Goal: Transaction & Acquisition: Purchase product/service

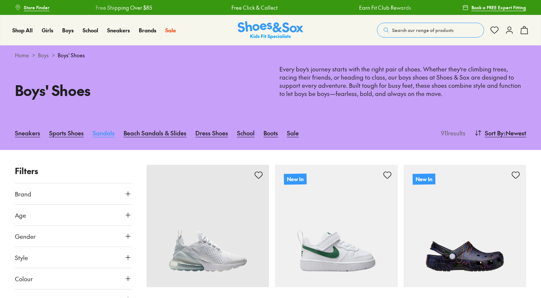
click at [103, 135] on link "Sandals" at bounding box center [104, 133] width 22 height 16
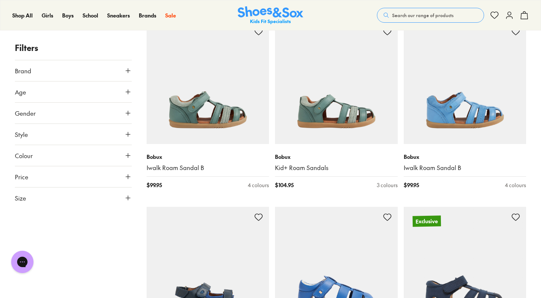
scroll to position [913, 0]
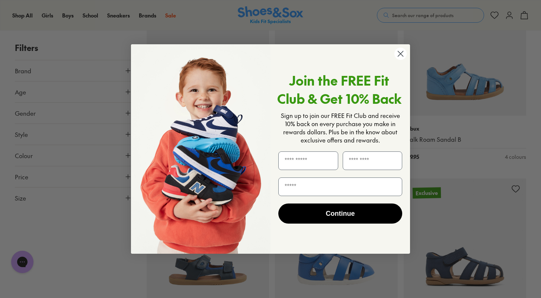
click at [400, 51] on circle "Close dialog" at bounding box center [400, 54] width 12 height 12
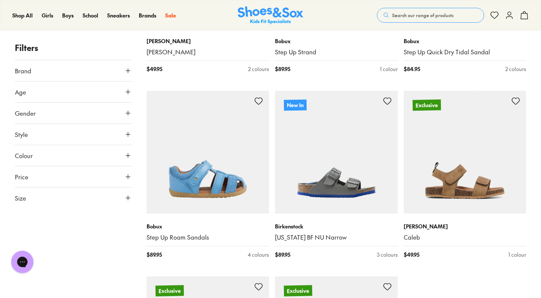
scroll to position [1744, 0]
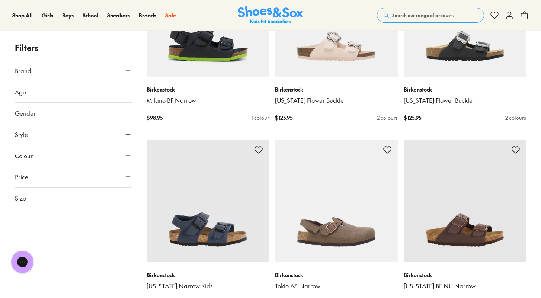
scroll to position [2529, 0]
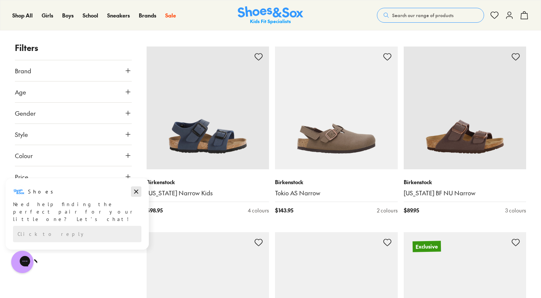
click at [135, 193] on icon "Dismiss campaign" at bounding box center [136, 192] width 4 height 4
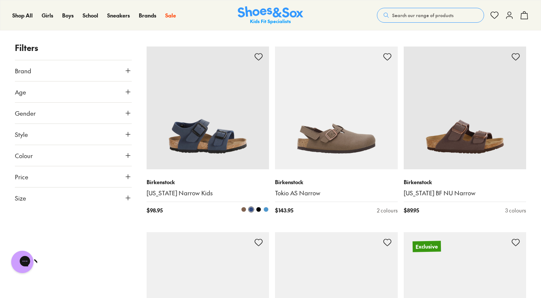
click at [243, 209] on span at bounding box center [243, 209] width 5 height 5
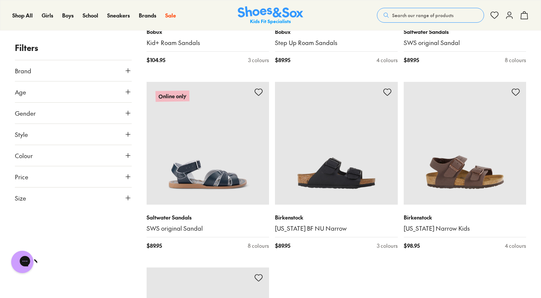
scroll to position [3793, 0]
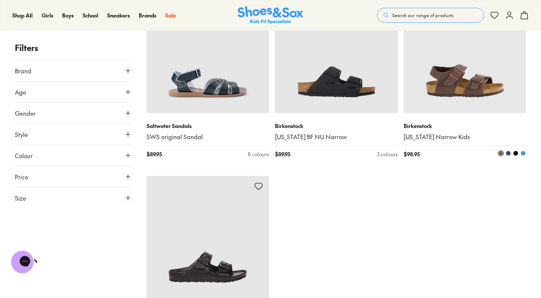
scroll to position [4003, 0]
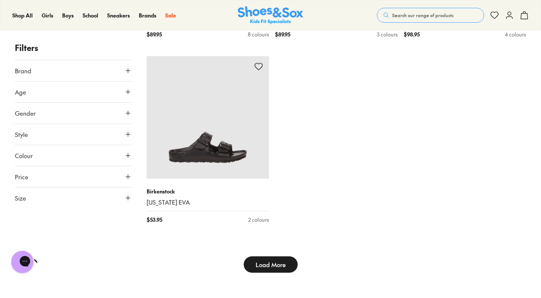
type input "***"
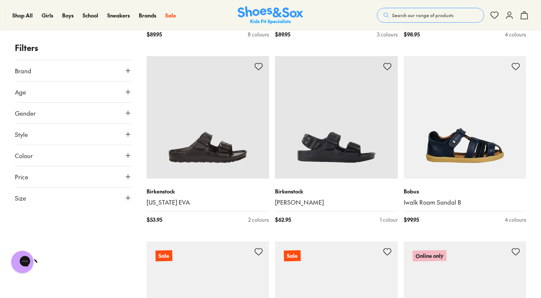
click at [281, 265] on img at bounding box center [336, 302] width 123 height 123
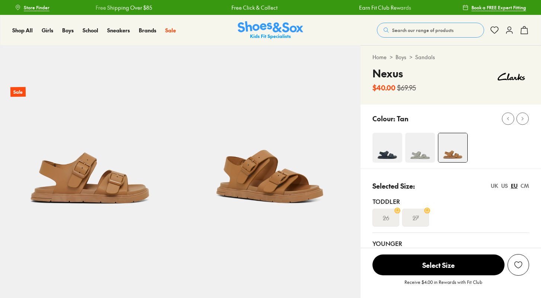
select select "*"
click at [389, 155] on img at bounding box center [387, 148] width 30 height 30
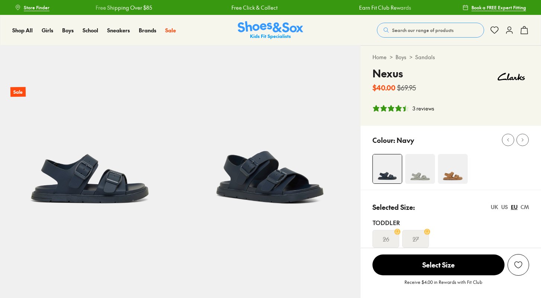
select select "*"
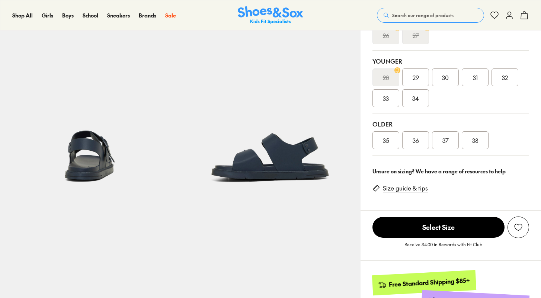
scroll to position [173, 0]
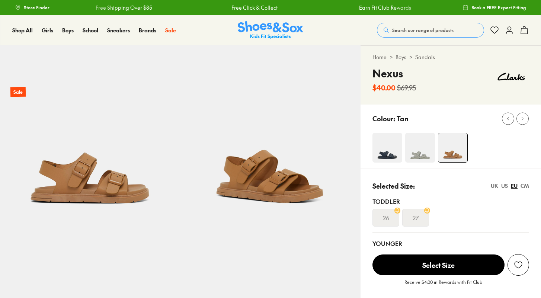
select select "*"
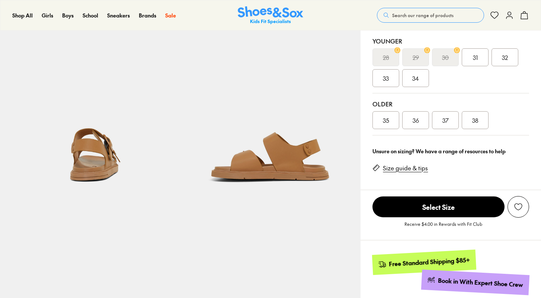
scroll to position [228, 0]
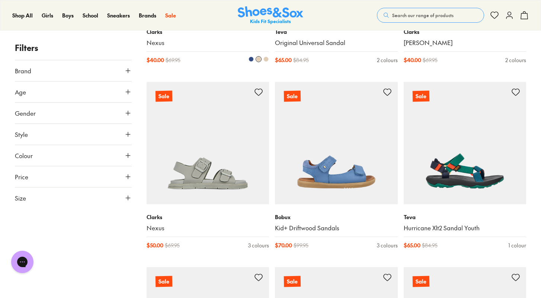
scroll to position [406, 0]
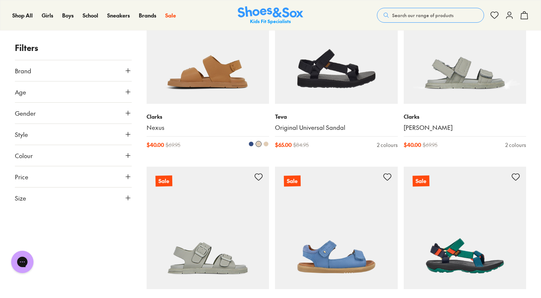
click at [203, 94] on img at bounding box center [208, 42] width 123 height 123
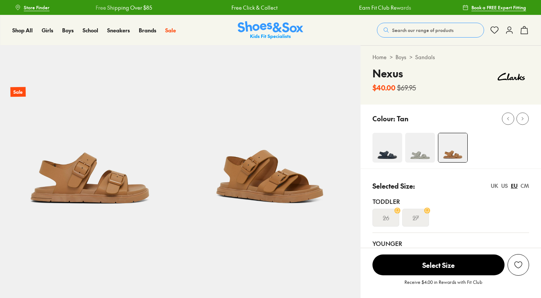
select select "*"
click at [387, 155] on img at bounding box center [387, 148] width 30 height 30
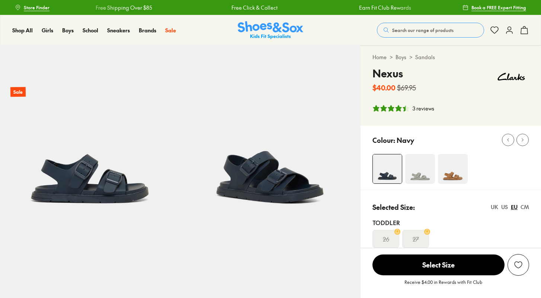
select select "*"
click at [457, 172] on img at bounding box center [453, 169] width 30 height 30
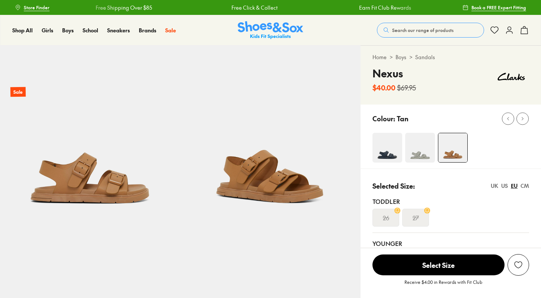
select select "*"
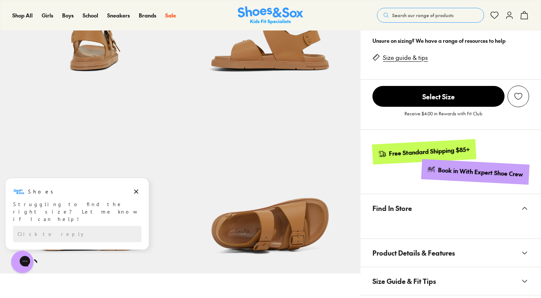
click at [469, 55] on div "Size guide & tips" at bounding box center [450, 61] width 157 height 26
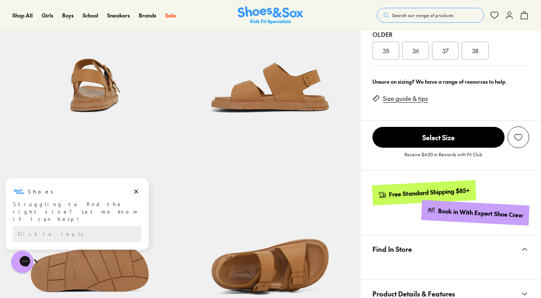
click at [409, 94] on link "Size guide & tips" at bounding box center [405, 98] width 45 height 8
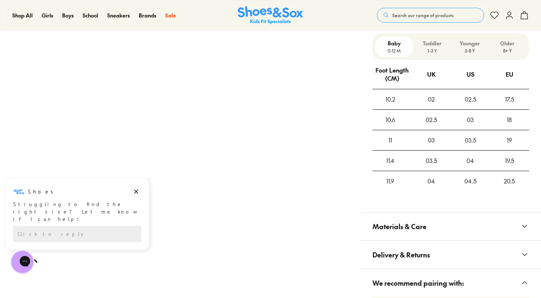
scroll to position [571, 0]
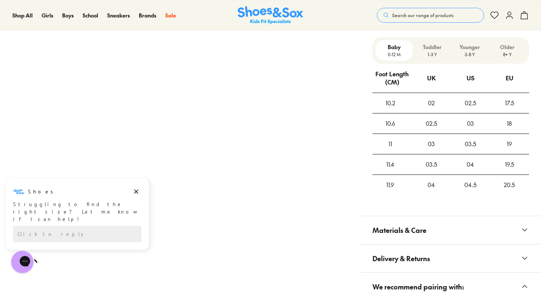
click at [436, 54] on p "1-3 Y" at bounding box center [432, 54] width 32 height 7
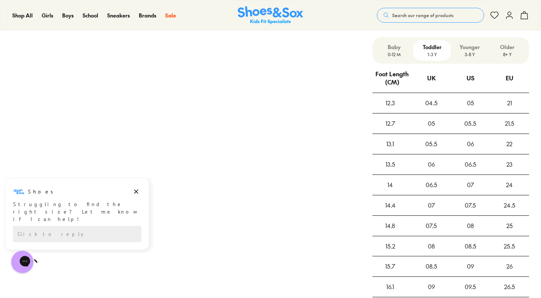
click at [471, 51] on p "3-8 Y" at bounding box center [470, 54] width 32 height 7
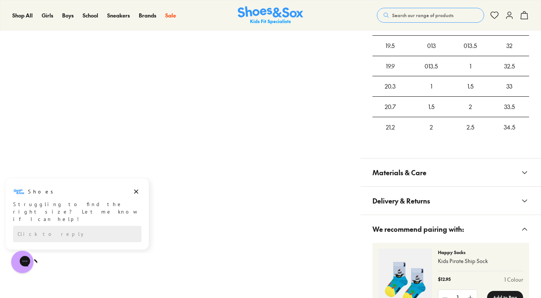
scroll to position [764, 0]
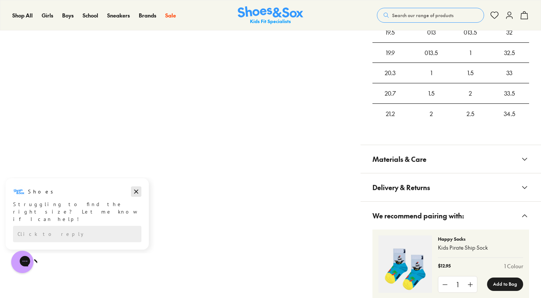
click at [137, 189] on icon "Dismiss campaign" at bounding box center [135, 191] width 7 height 9
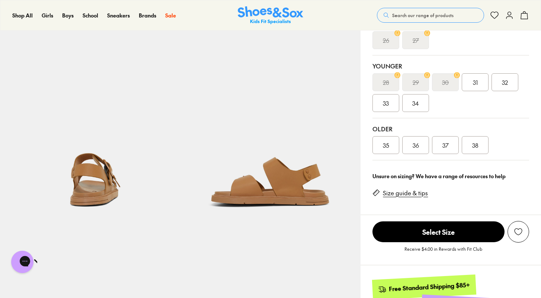
scroll to position [174, 0]
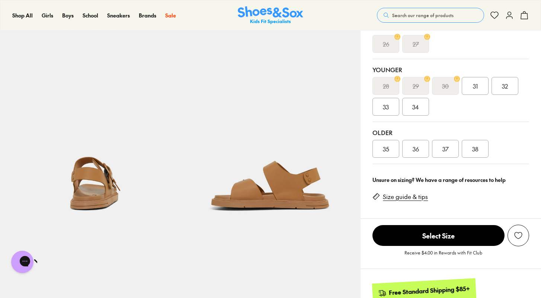
click at [477, 78] on div "31" at bounding box center [475, 86] width 27 height 18
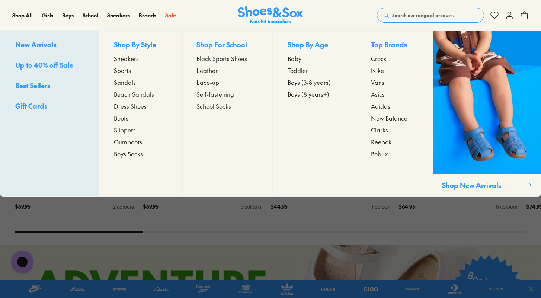
click at [127, 85] on span "Sandals" at bounding box center [125, 82] width 22 height 9
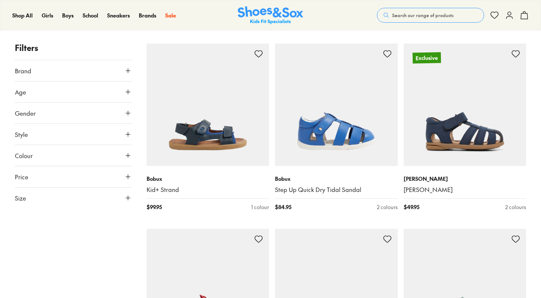
scroll to position [1049, 0]
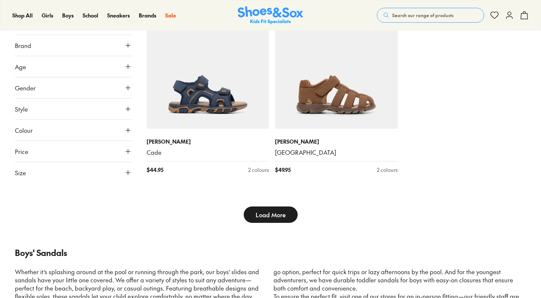
scroll to position [2054, 0]
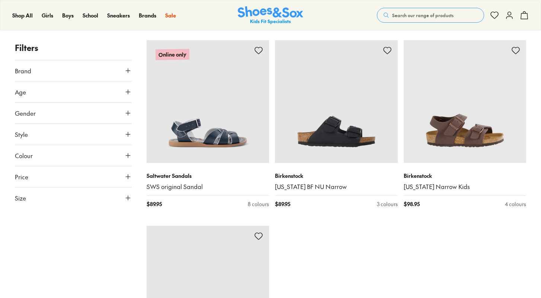
scroll to position [3985, 0]
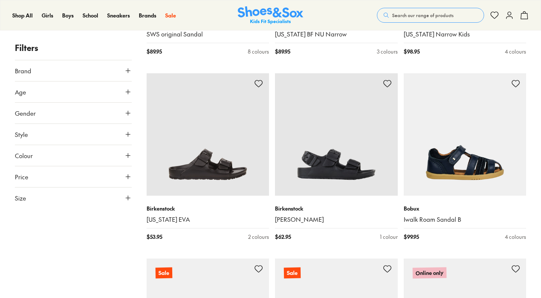
type input "***"
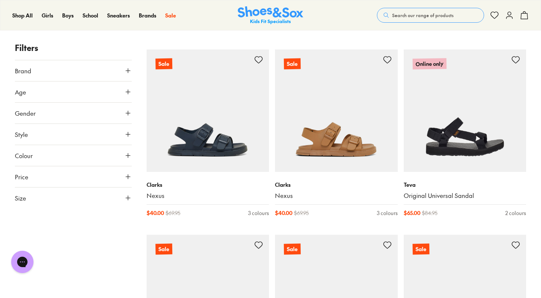
scroll to position [4242, 0]
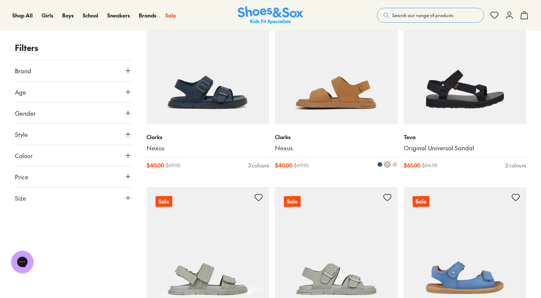
click at [310, 110] on img at bounding box center [336, 63] width 123 height 123
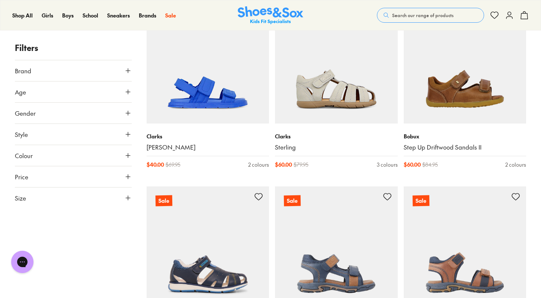
scroll to position [5063, 0]
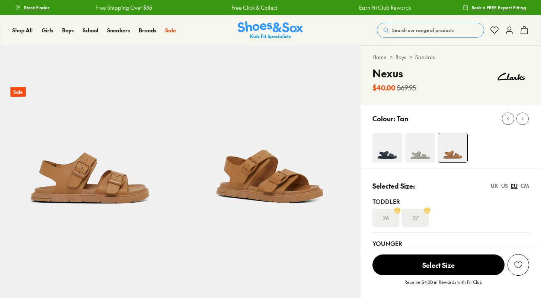
select select "*"
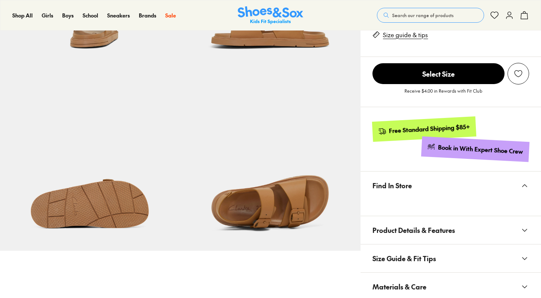
scroll to position [424, 0]
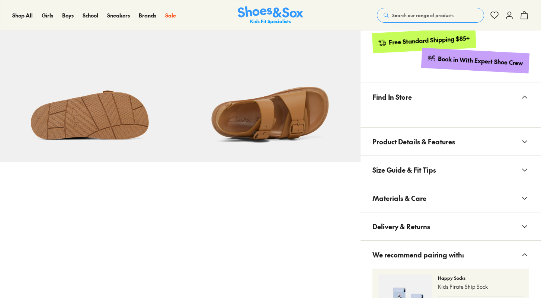
click at [424, 173] on span "Size Guide & Fit Tips" at bounding box center [404, 170] width 64 height 22
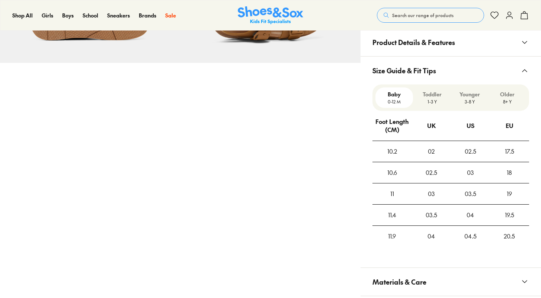
scroll to position [515, 0]
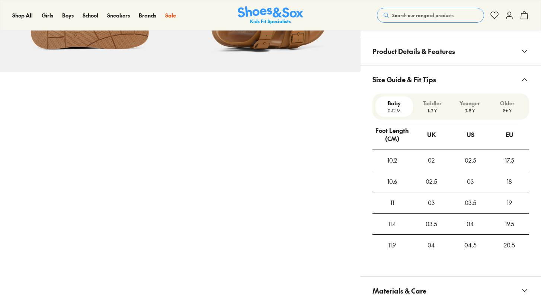
click at [468, 109] on p "3-8 Y" at bounding box center [470, 110] width 32 height 7
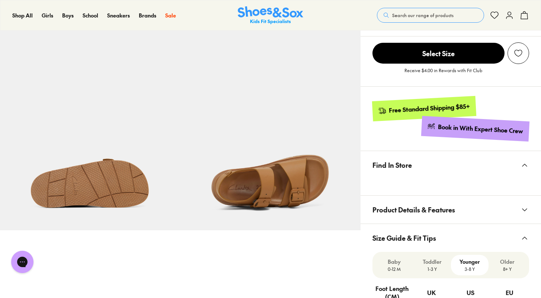
scroll to position [319, 0]
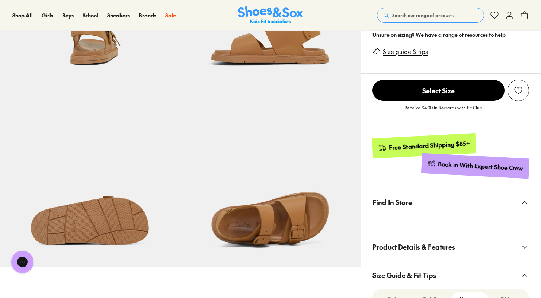
click at [479, 87] on span "Select Size" at bounding box center [438, 90] width 132 height 21
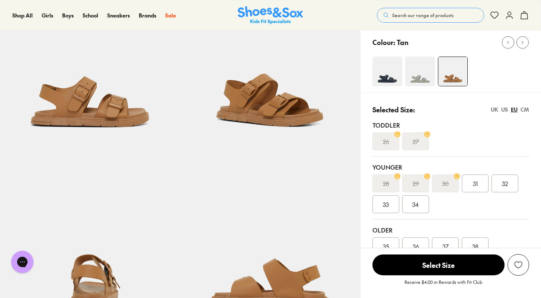
scroll to position [79, 0]
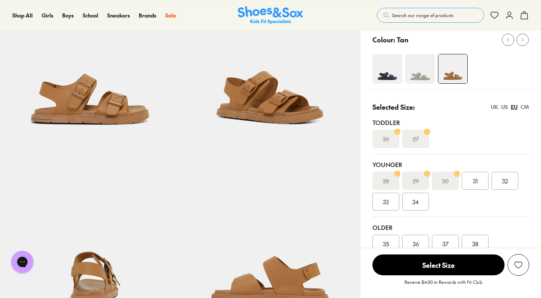
click at [395, 71] on img at bounding box center [387, 69] width 30 height 30
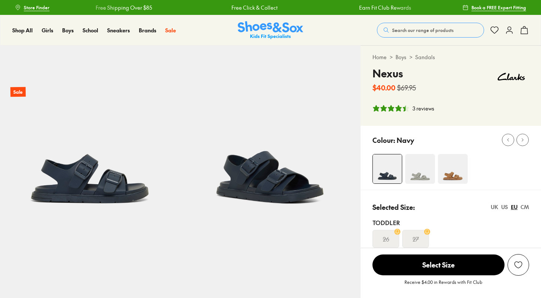
select select "*"
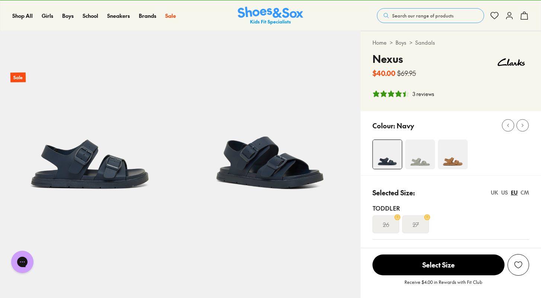
scroll to position [12, 0]
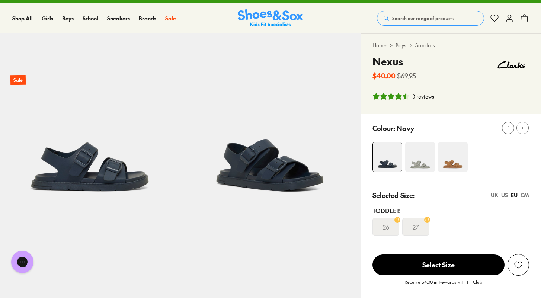
click at [454, 159] on img at bounding box center [453, 157] width 30 height 30
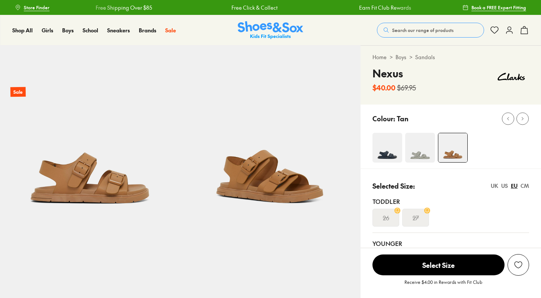
select select "*"
click at [493, 187] on div "UK" at bounding box center [494, 186] width 7 height 8
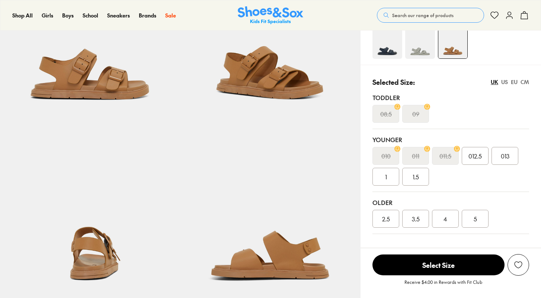
scroll to position [95, 0]
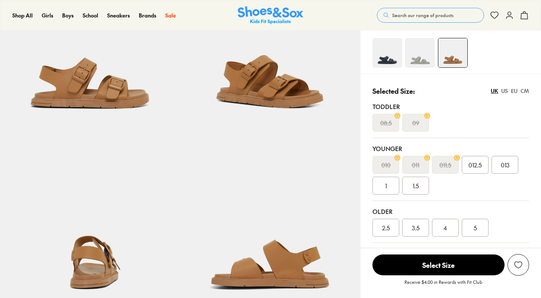
click at [393, 54] on img at bounding box center [387, 53] width 30 height 30
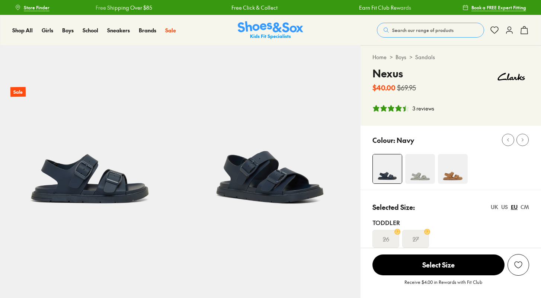
select select "*"
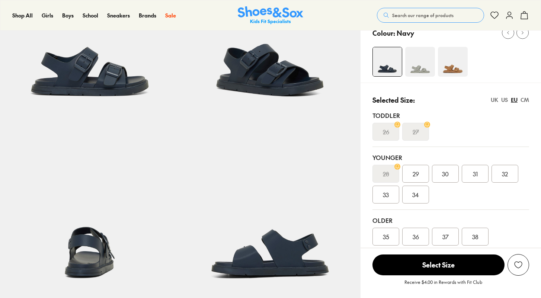
scroll to position [108, 0]
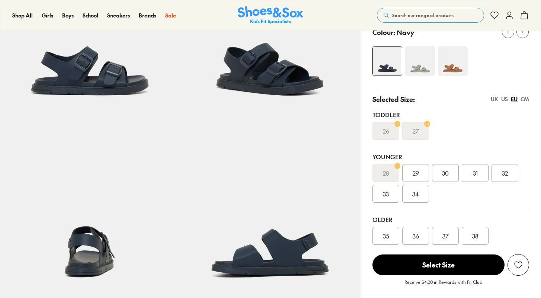
click at [498, 101] on div "UK" at bounding box center [494, 99] width 7 height 8
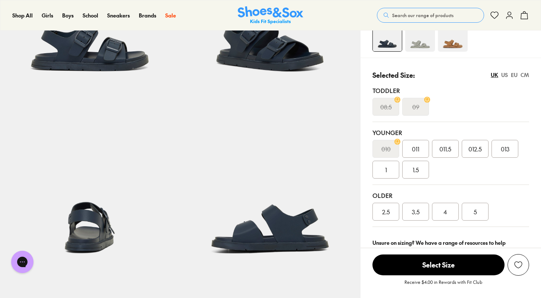
scroll to position [120, 0]
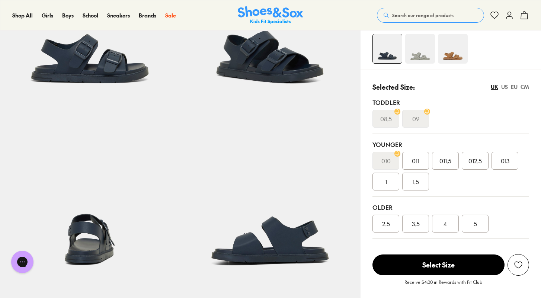
click at [454, 49] on img at bounding box center [453, 49] width 30 height 30
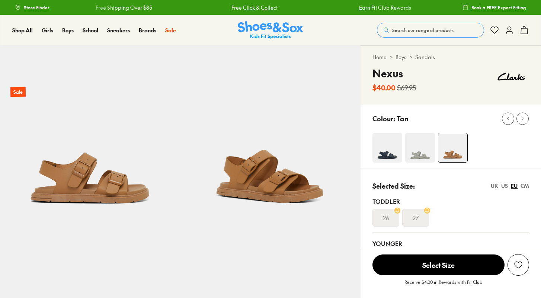
select select "*"
click at [393, 136] on img at bounding box center [387, 148] width 30 height 30
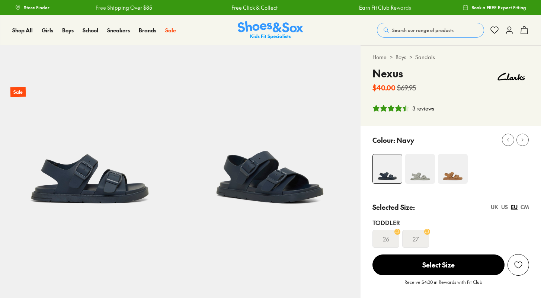
select select "*"
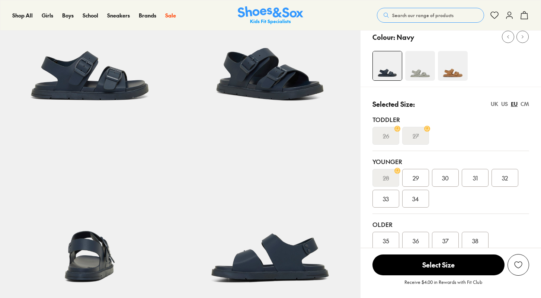
scroll to position [119, 0]
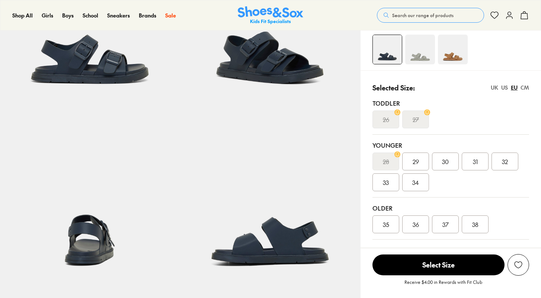
click at [460, 164] on div "28 29 30 31 32 33 34" at bounding box center [450, 172] width 157 height 39
click at [469, 165] on div "31" at bounding box center [475, 162] width 27 height 18
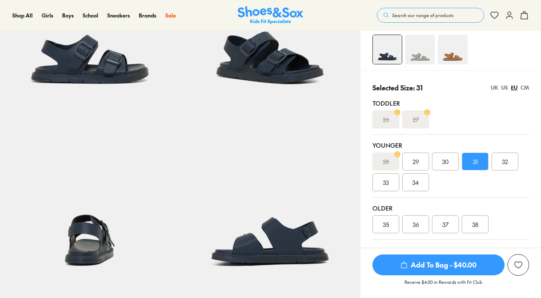
click at [451, 167] on div "30" at bounding box center [445, 162] width 27 height 18
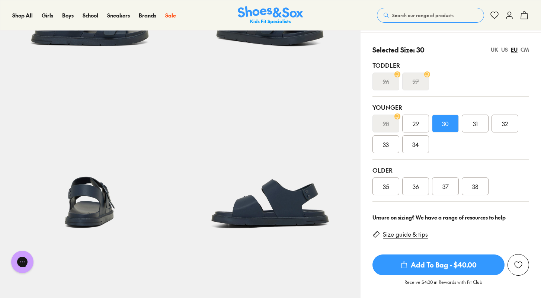
scroll to position [70, 0]
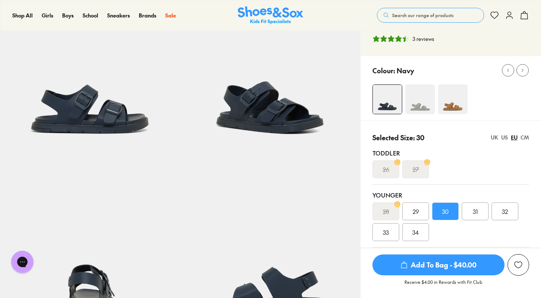
click at [467, 212] on div "31" at bounding box center [475, 211] width 27 height 18
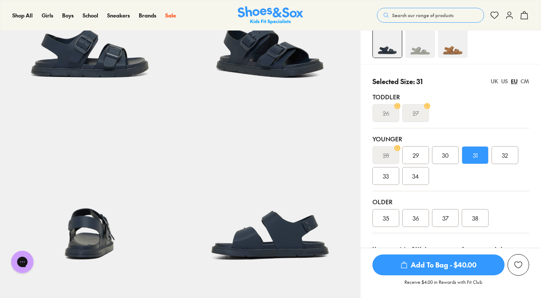
scroll to position [110, 0]
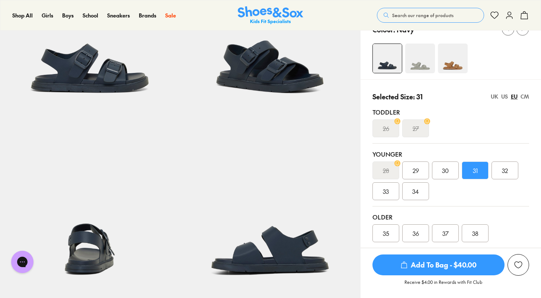
click at [447, 65] on img at bounding box center [453, 59] width 30 height 30
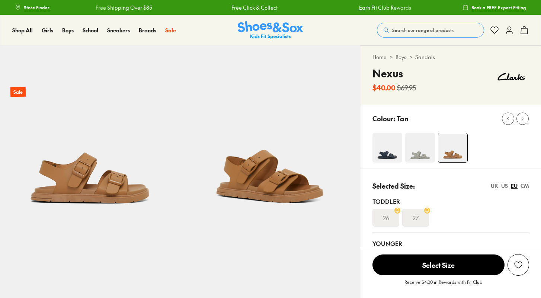
select select "*"
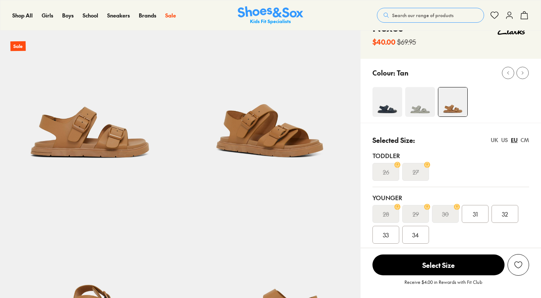
scroll to position [159, 0]
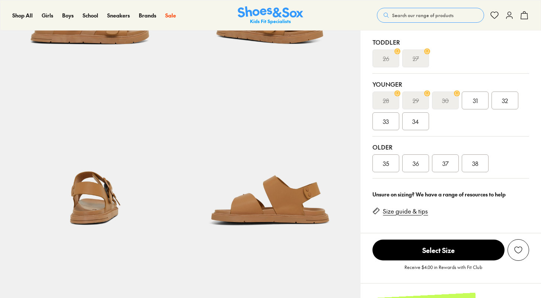
click at [478, 109] on div "31" at bounding box center [475, 101] width 27 height 18
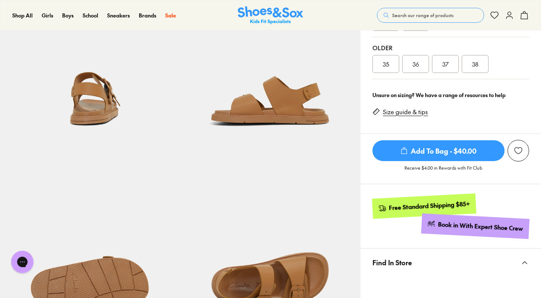
scroll to position [126, 0]
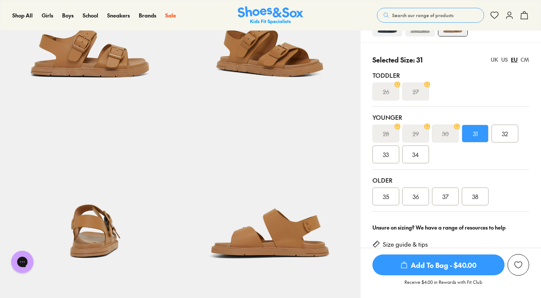
click at [501, 132] on div "32" at bounding box center [504, 134] width 27 height 18
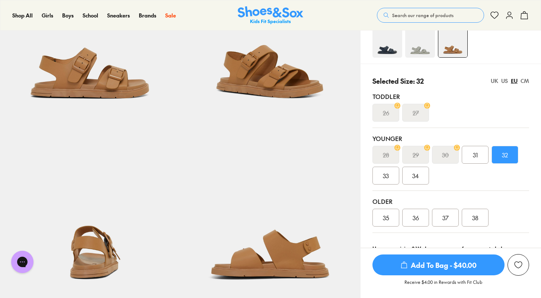
scroll to position [28, 0]
